Goal: Check status: Check status

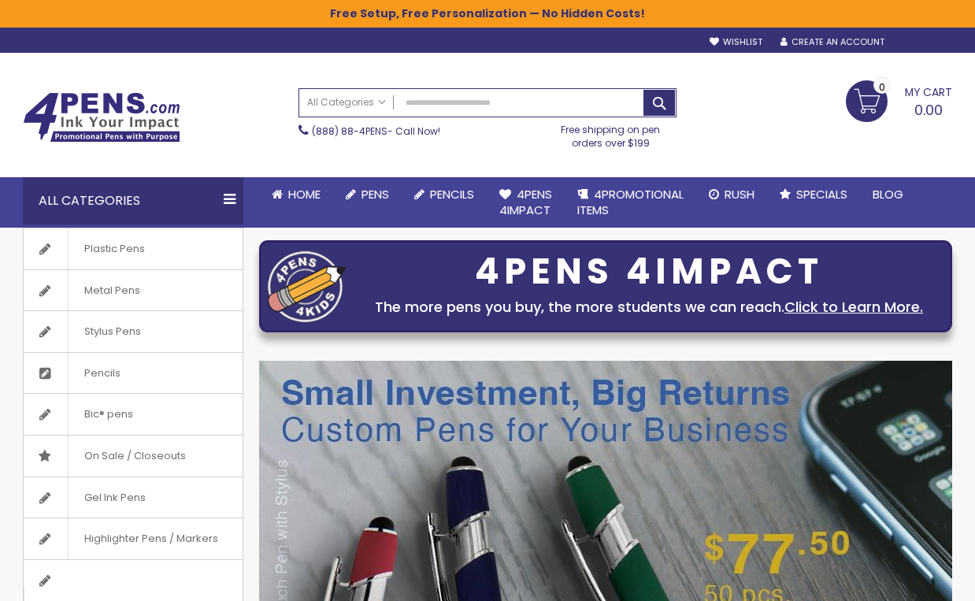
type input "**********"
click at [925, 46] on div "Sign In" at bounding box center [926, 43] width 52 height 12
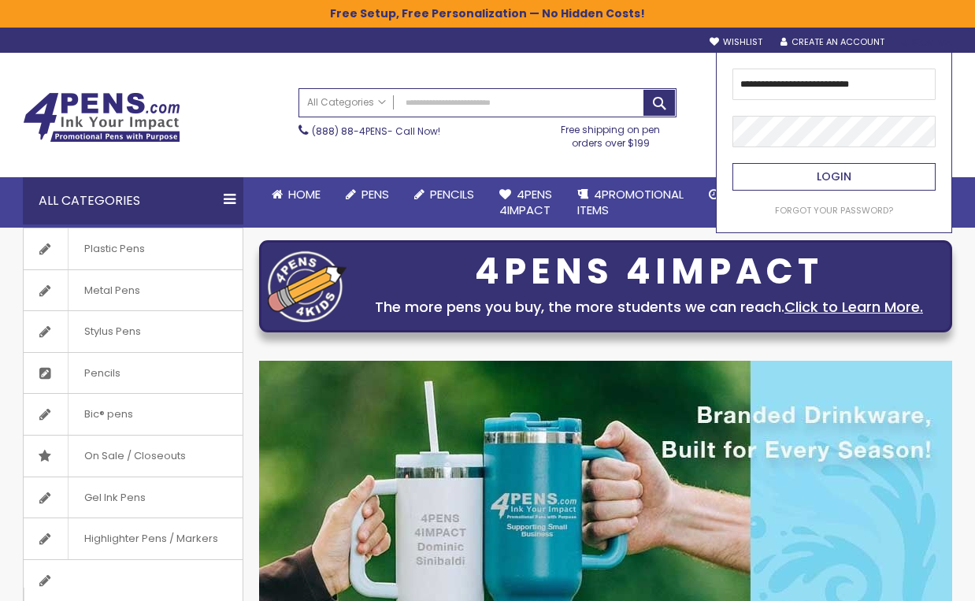
click at [848, 166] on button "Login" at bounding box center [833, 177] width 203 height 28
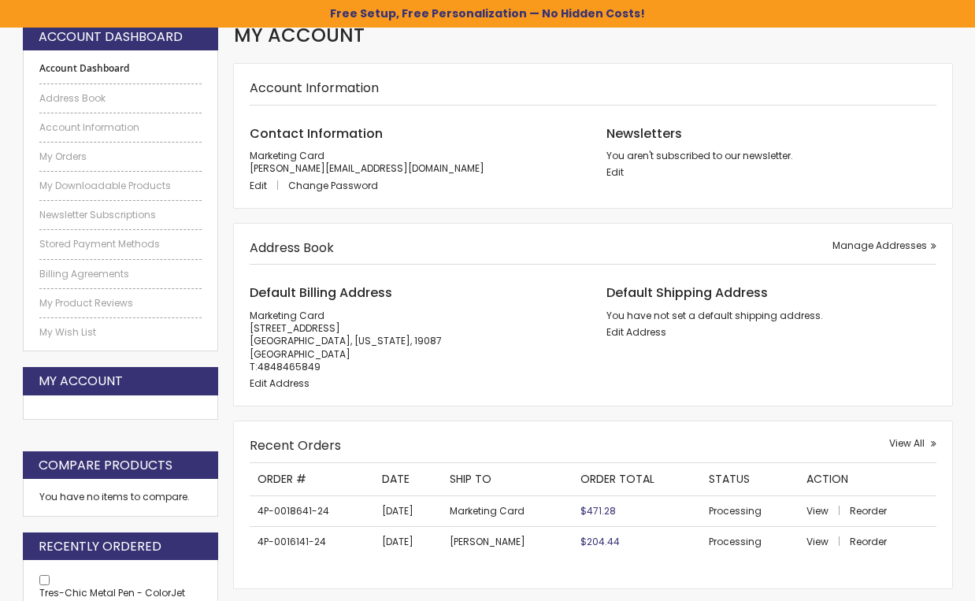
scroll to position [266, 0]
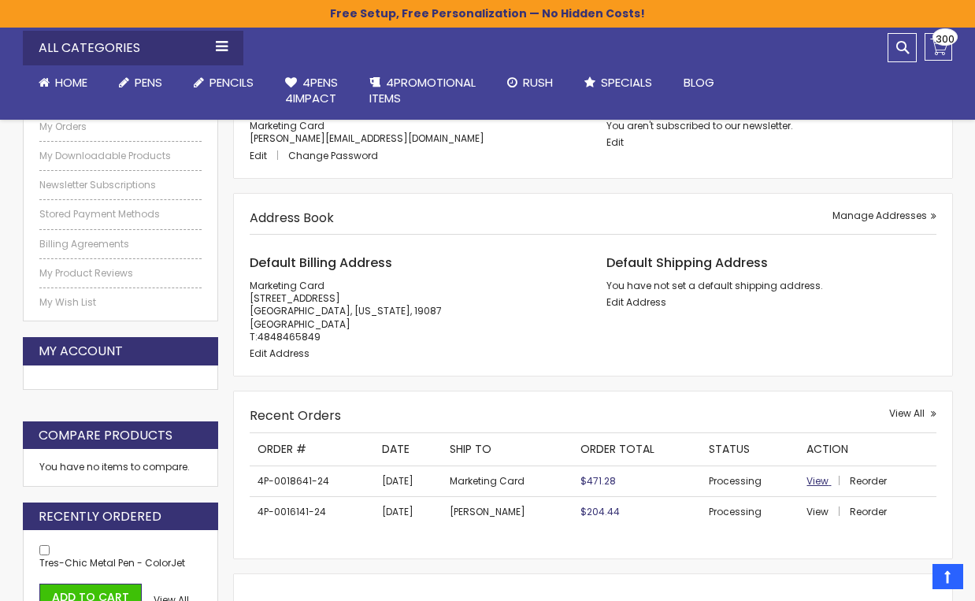
click at [816, 477] on span "View" at bounding box center [817, 480] width 22 height 13
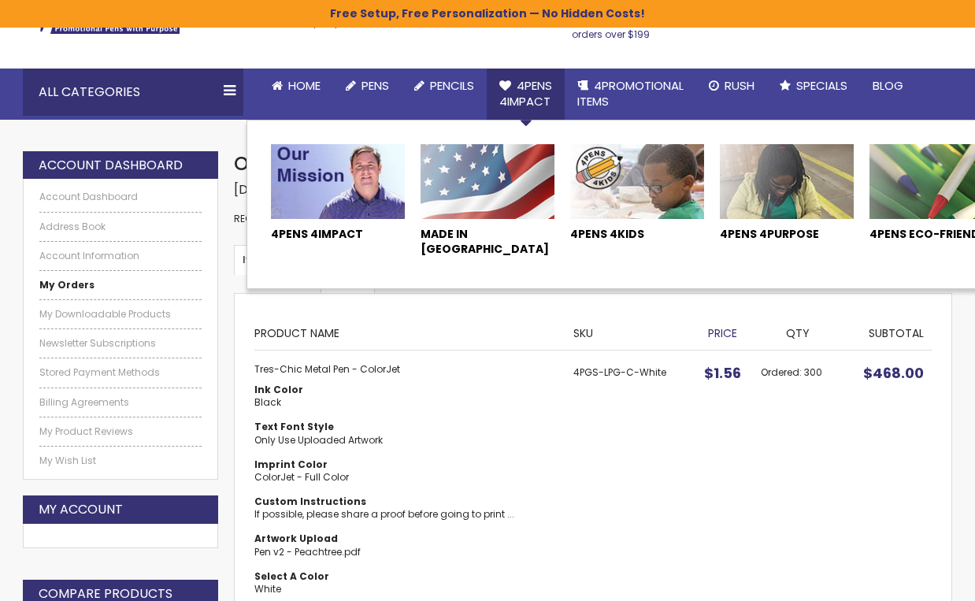
scroll to position [123, 0]
